Goal: Task Accomplishment & Management: Manage account settings

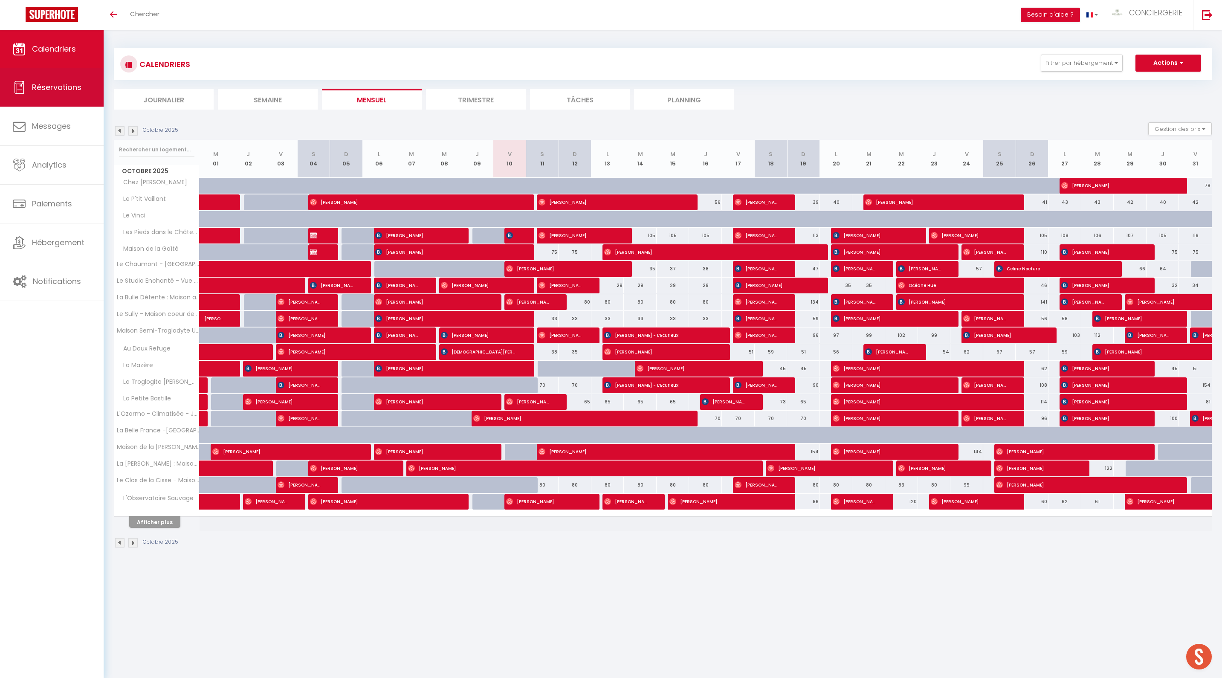
click at [48, 75] on link "Réservations" at bounding box center [52, 87] width 104 height 38
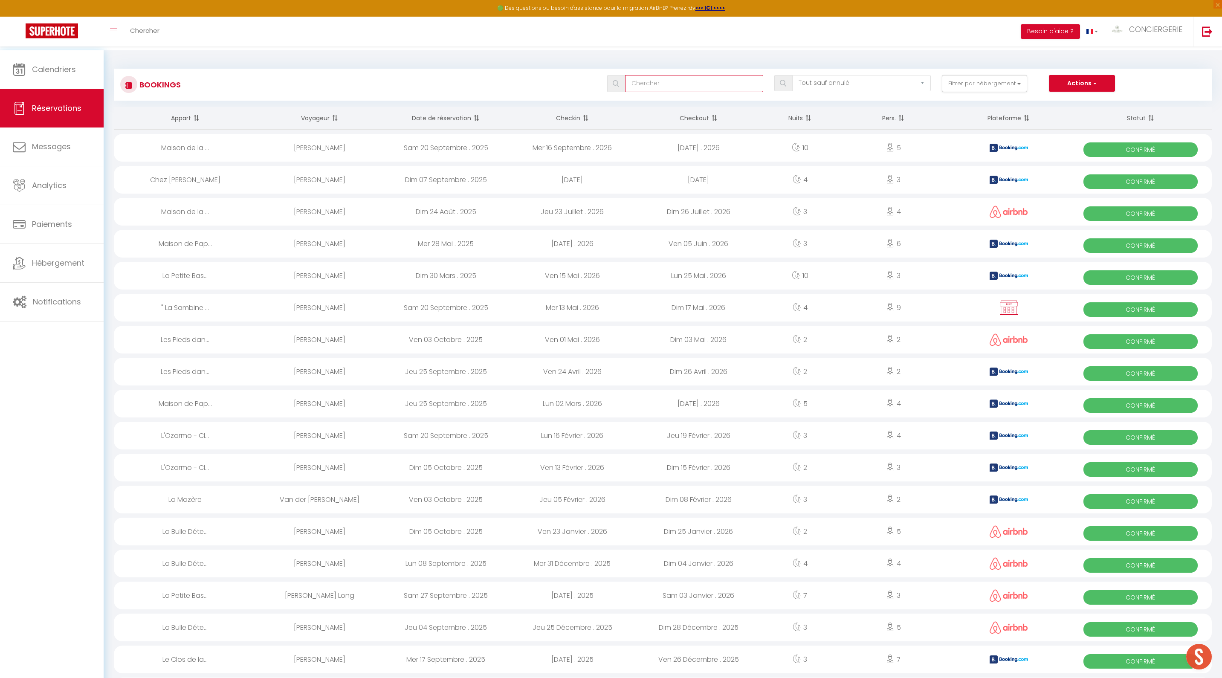
click at [639, 88] on input "text" at bounding box center [694, 83] width 139 height 17
paste input "[PERSON_NAME]"
type input "[PERSON_NAME]"
click at [608, 84] on div at bounding box center [614, 84] width 12 height 8
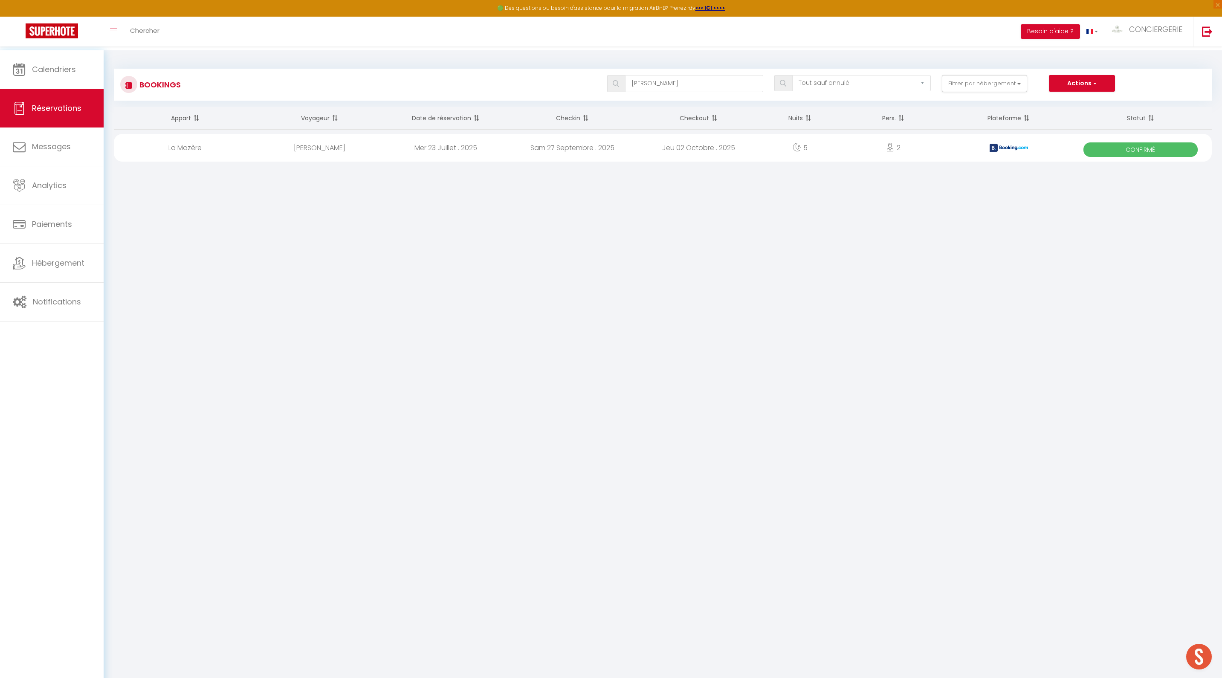
click at [438, 149] on div "Mer 23 Juillet . 2025" at bounding box center [446, 148] width 126 height 28
select select "OK"
select select "KO"
select select "0"
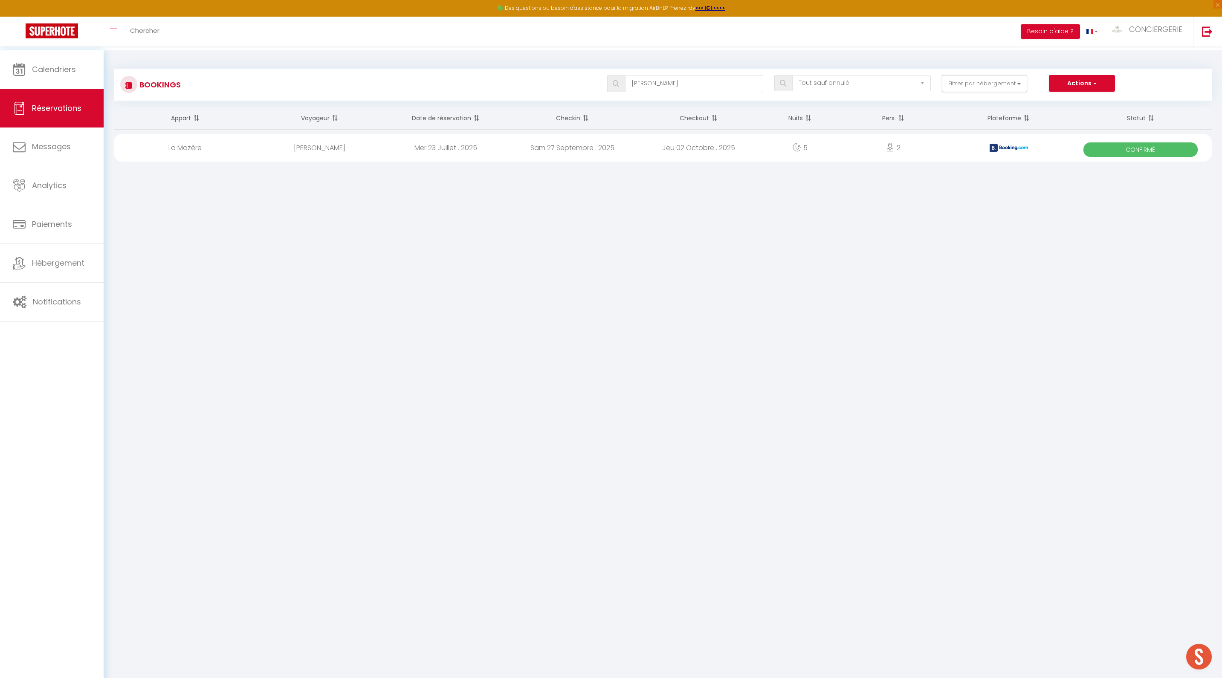
select select "1"
select select
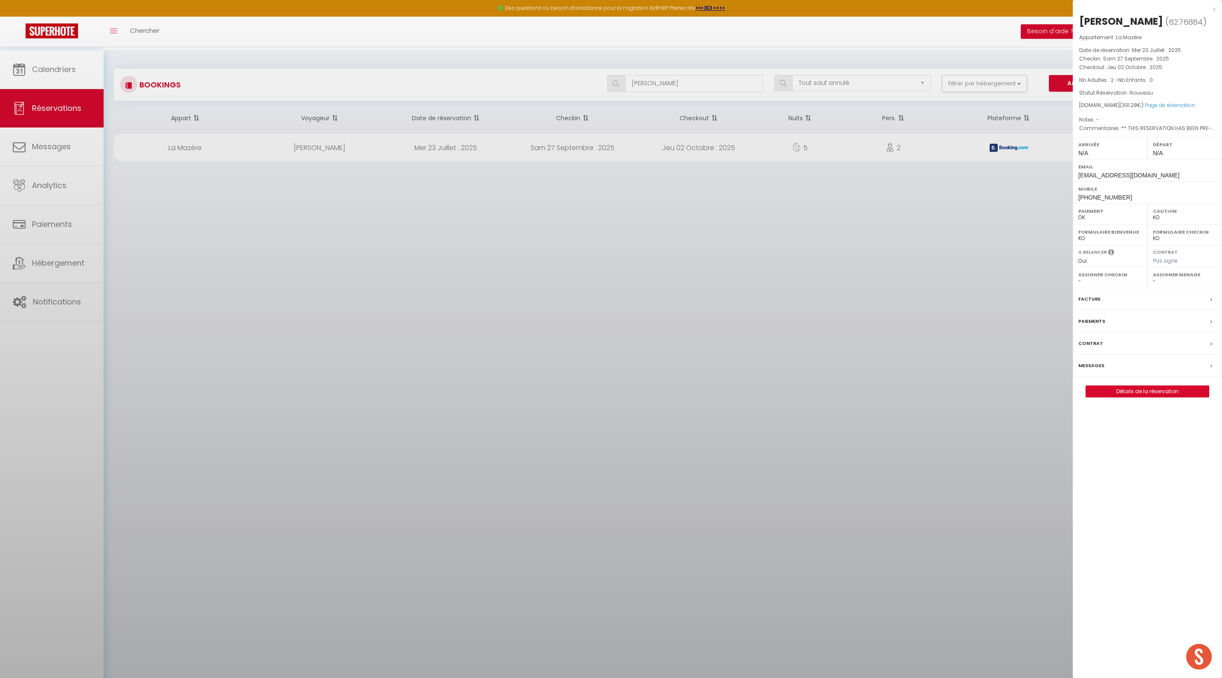
select select "47086"
select select "49305"
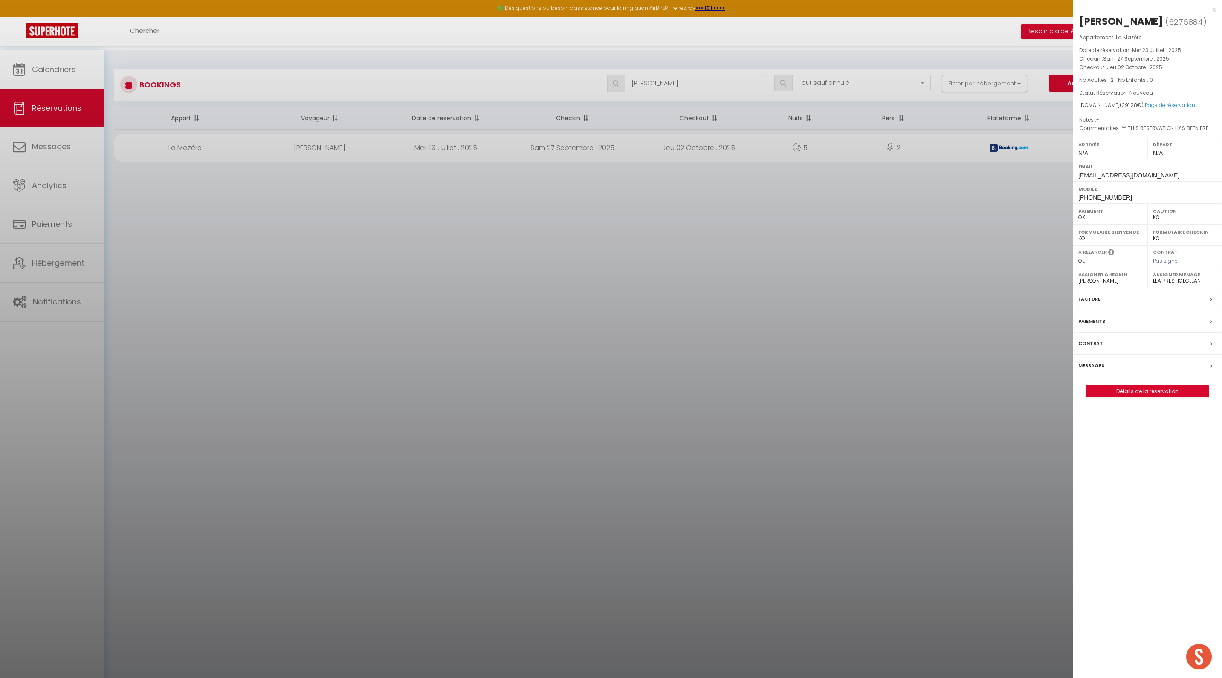
click at [1101, 397] on link "Détails de la réservation" at bounding box center [1147, 391] width 123 height 11
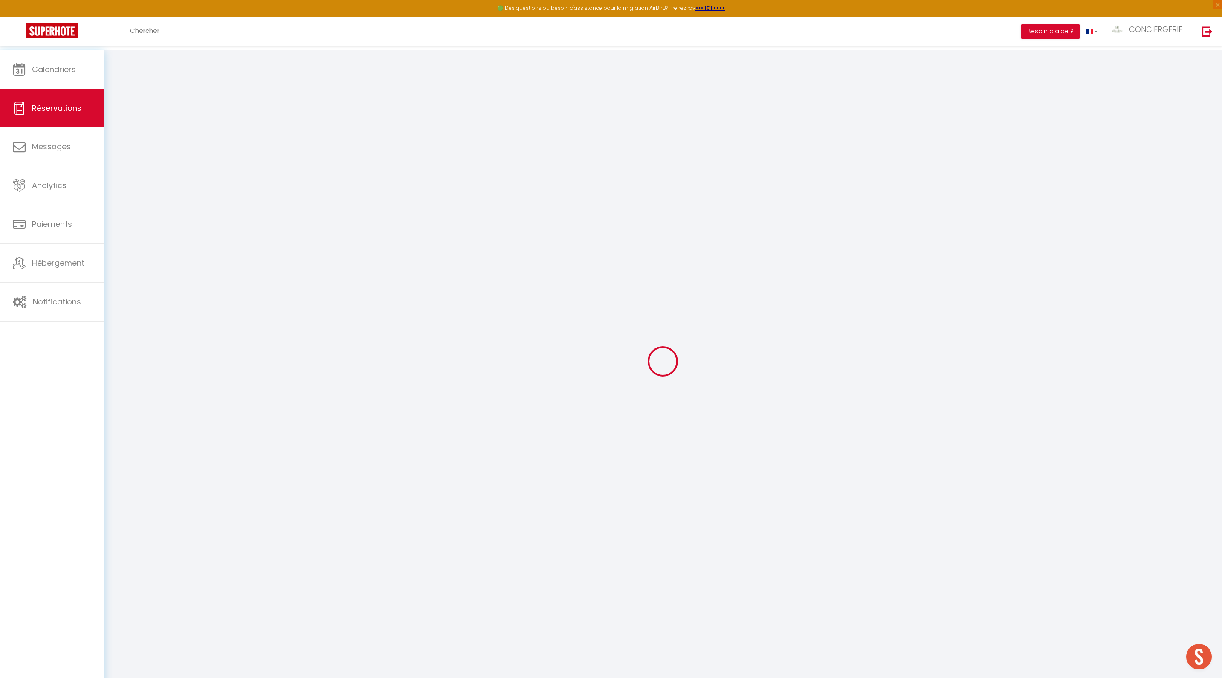
select select
checkbox input "false"
type input "75"
type input "10.1"
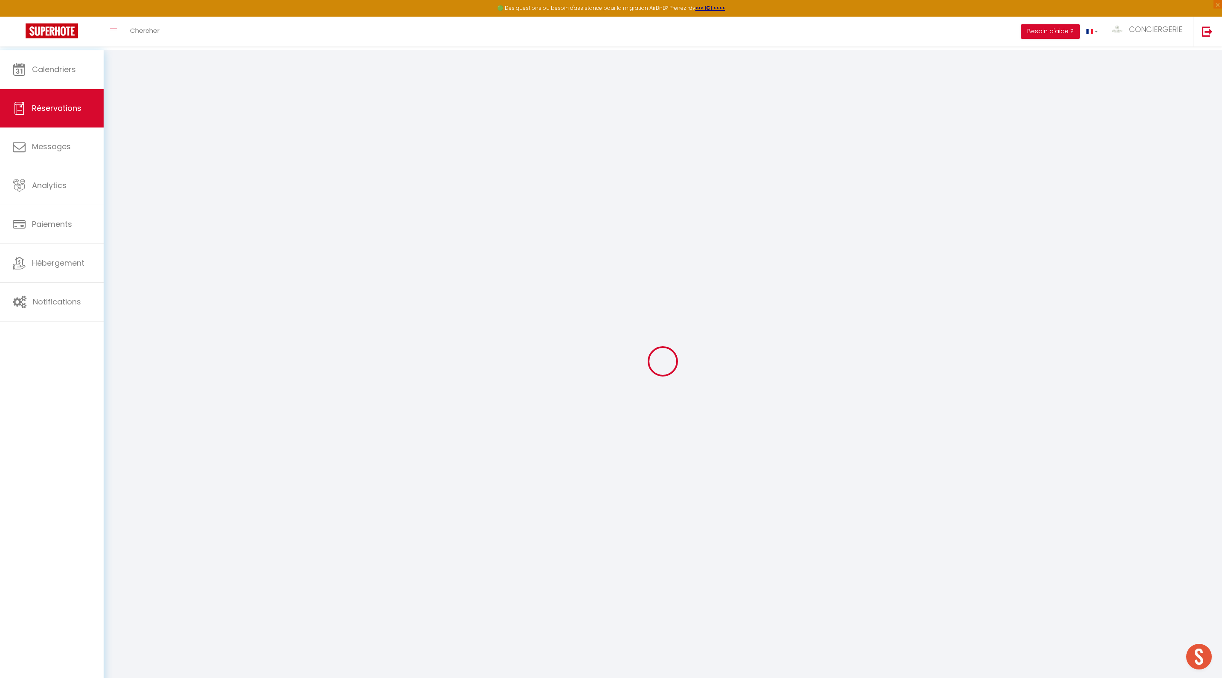
select select
checkbox input "false"
type textarea "** THIS RESERVATION HAS BEEN PRE-PAID ** BOOKING NOTE : Payment charge is EUR 5…"
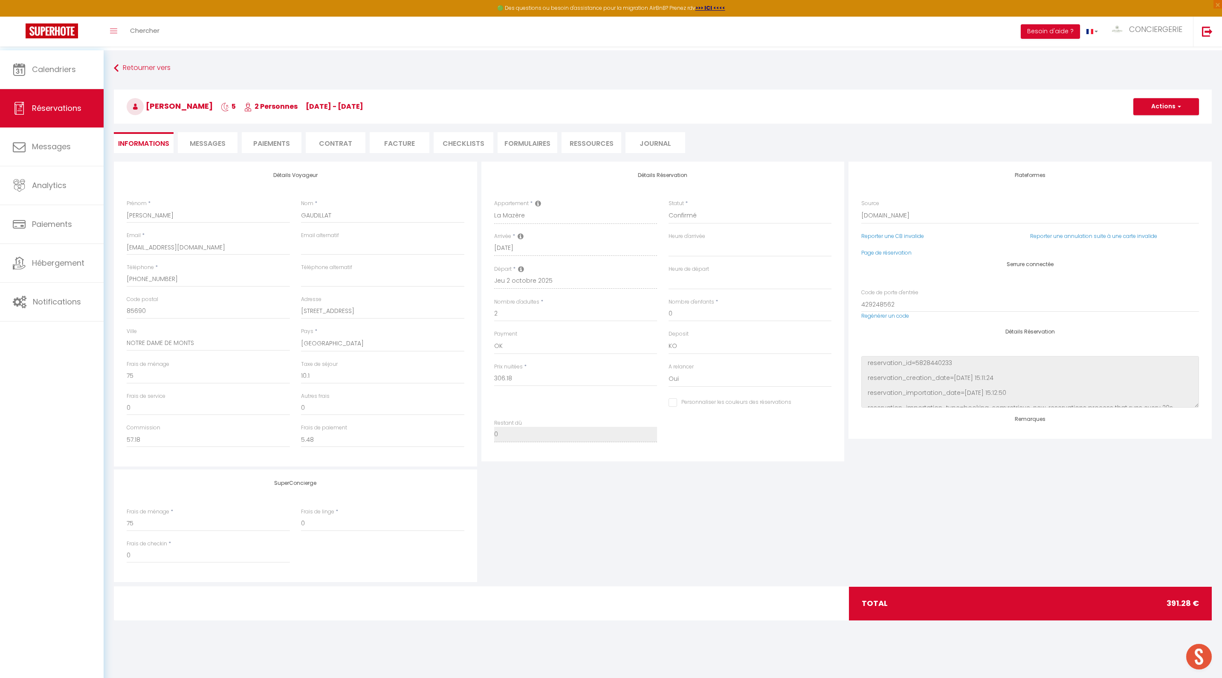
checkbox input "false"
select select
click at [281, 135] on li "Paiements" at bounding box center [272, 142] width 60 height 21
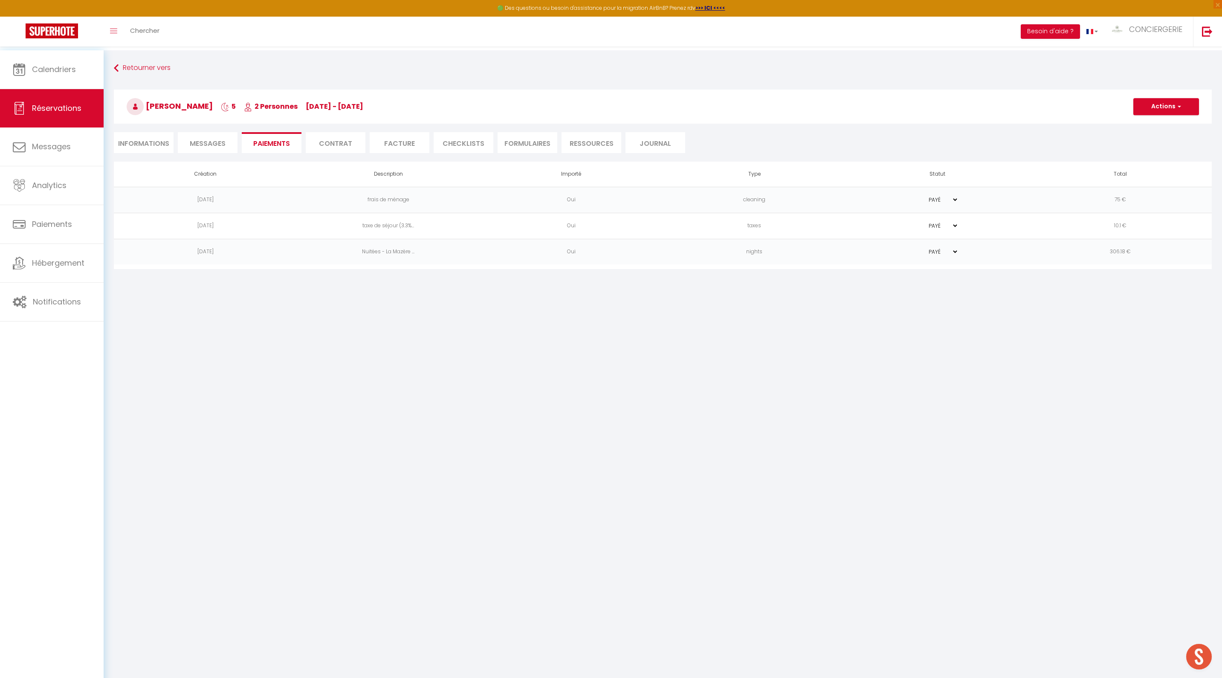
click at [160, 134] on li "Informations" at bounding box center [144, 142] width 60 height 21
select select
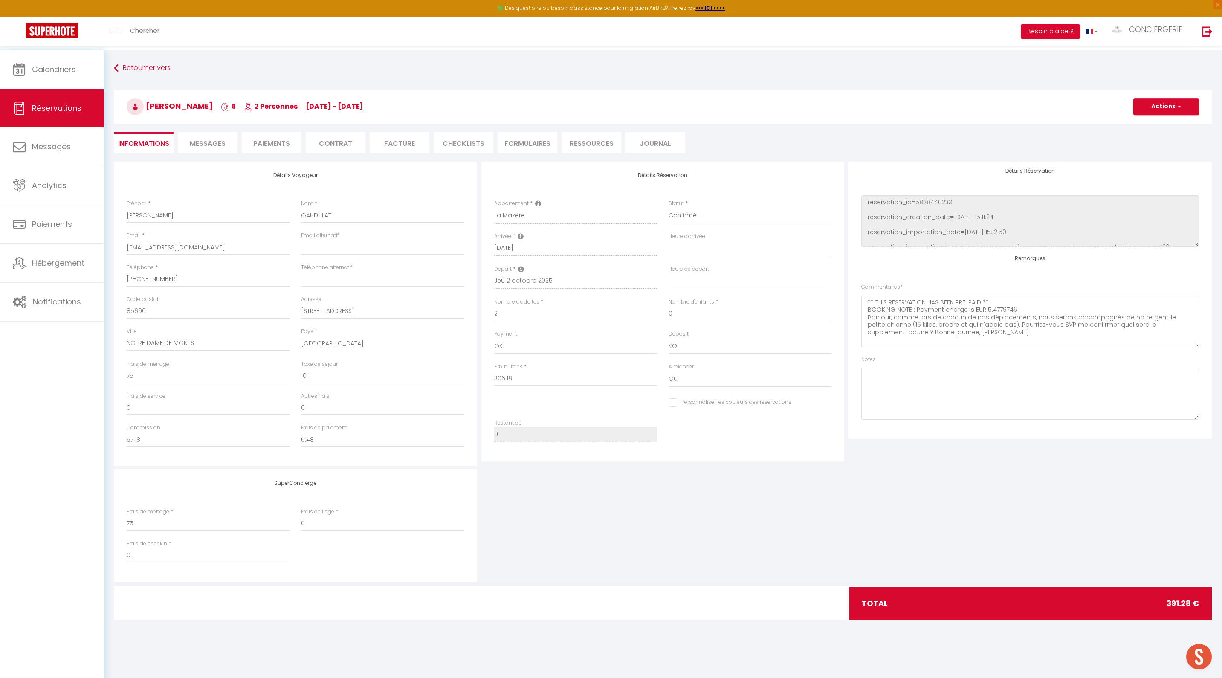
scroll to position [279, 0]
